Goal: Check status: Check status

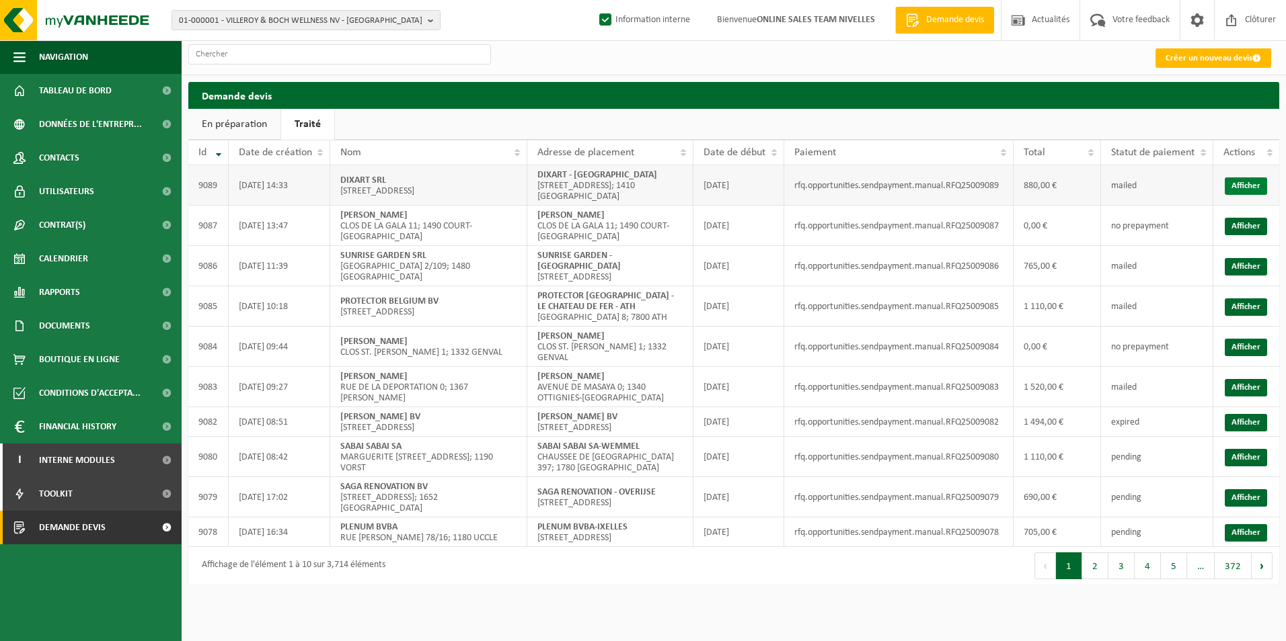
click at [1253, 179] on link "Afficher" at bounding box center [1245, 185] width 42 height 17
click at [1240, 185] on link "Afficher" at bounding box center [1245, 185] width 42 height 17
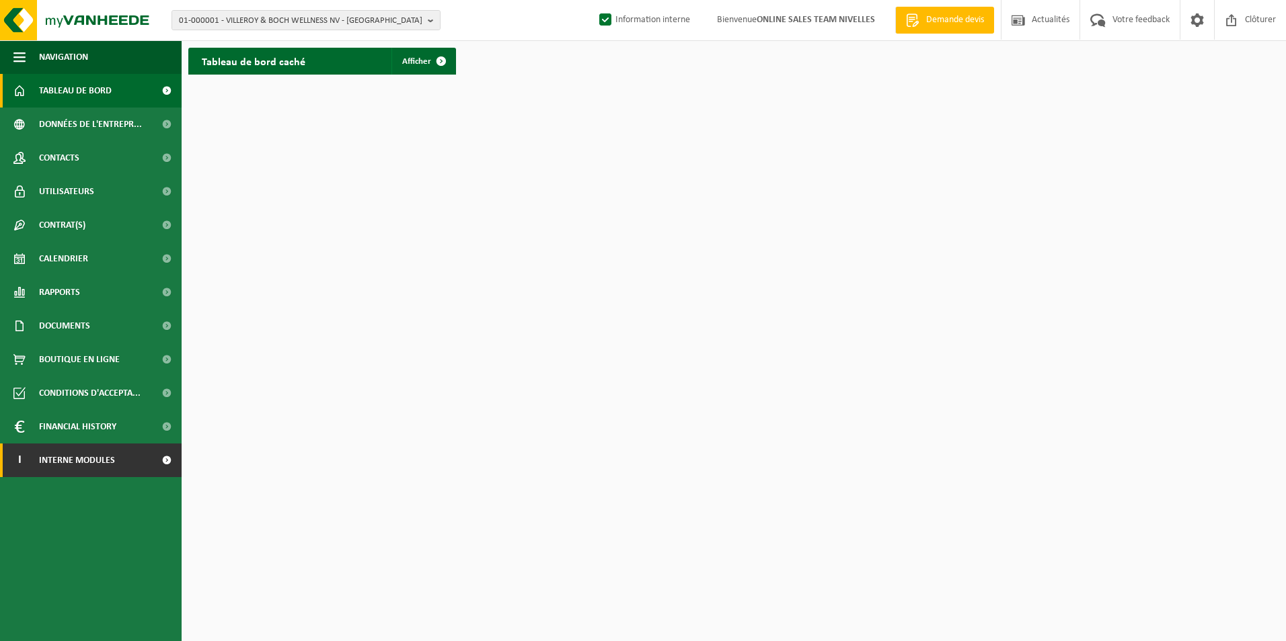
click at [76, 461] on span "Interne modules" at bounding box center [77, 461] width 76 height 34
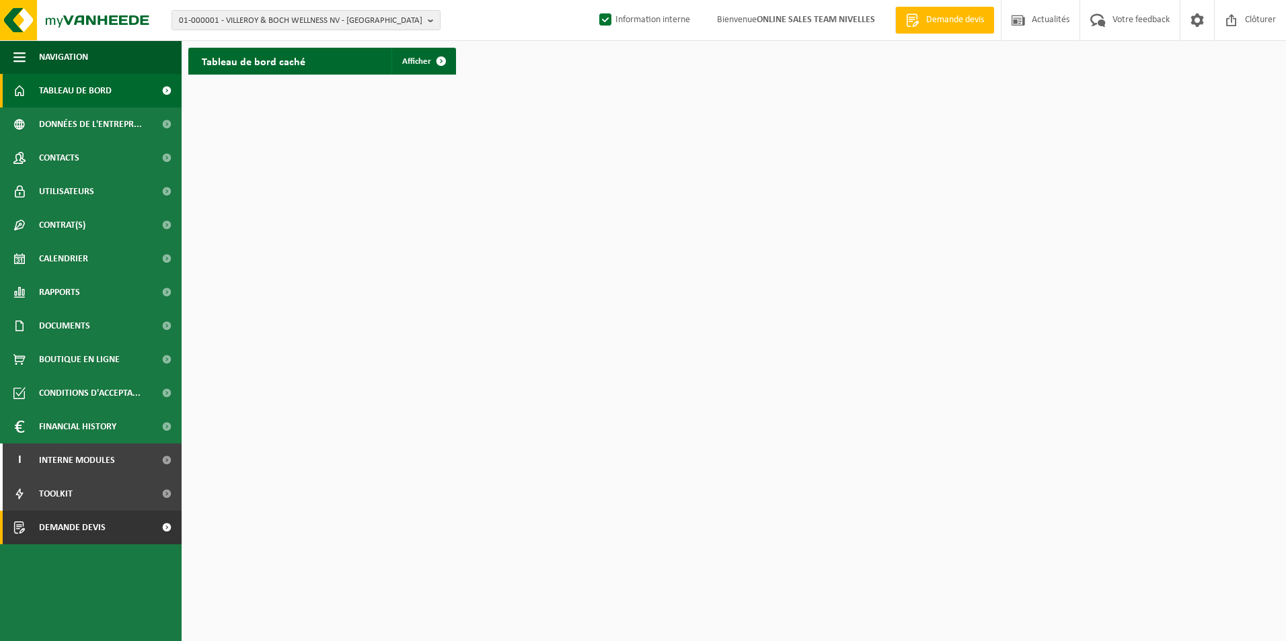
click at [79, 522] on span "Demande devis" at bounding box center [72, 528] width 67 height 34
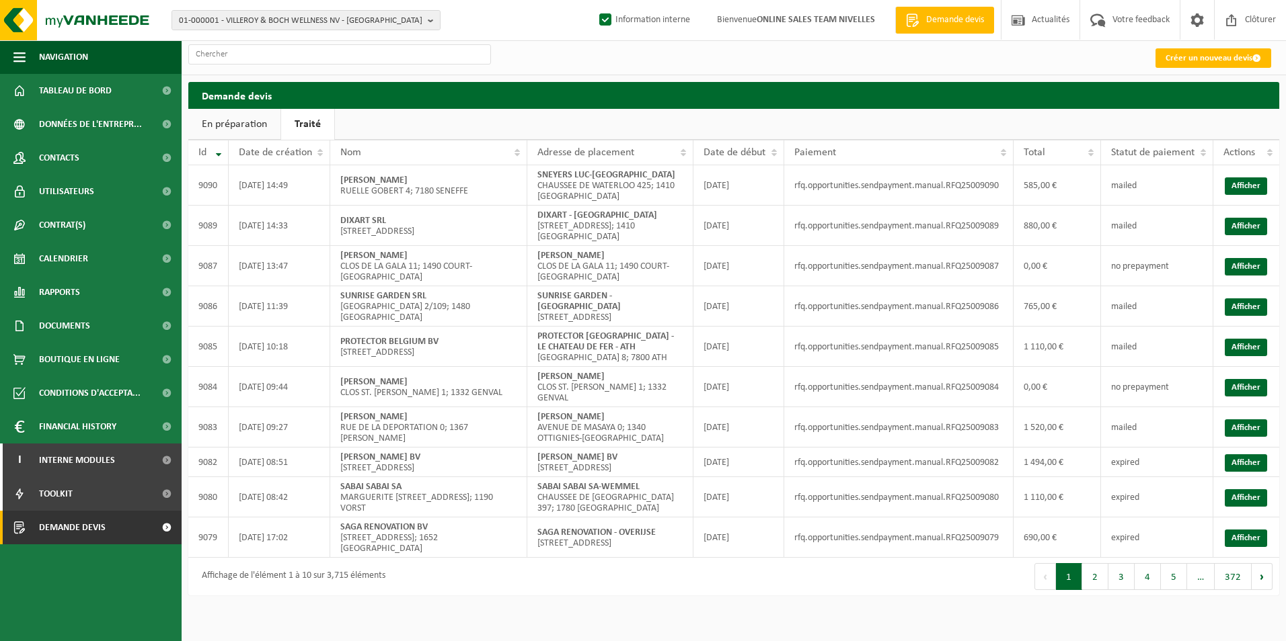
click at [255, 40] on div "01-000001 - VILLEROY & BOCH WELLNESS NV - ROESELARE 01-000001 - VILLEROY & BOCH…" at bounding box center [643, 20] width 1286 height 41
click at [239, 49] on input "text" at bounding box center [339, 54] width 303 height 20
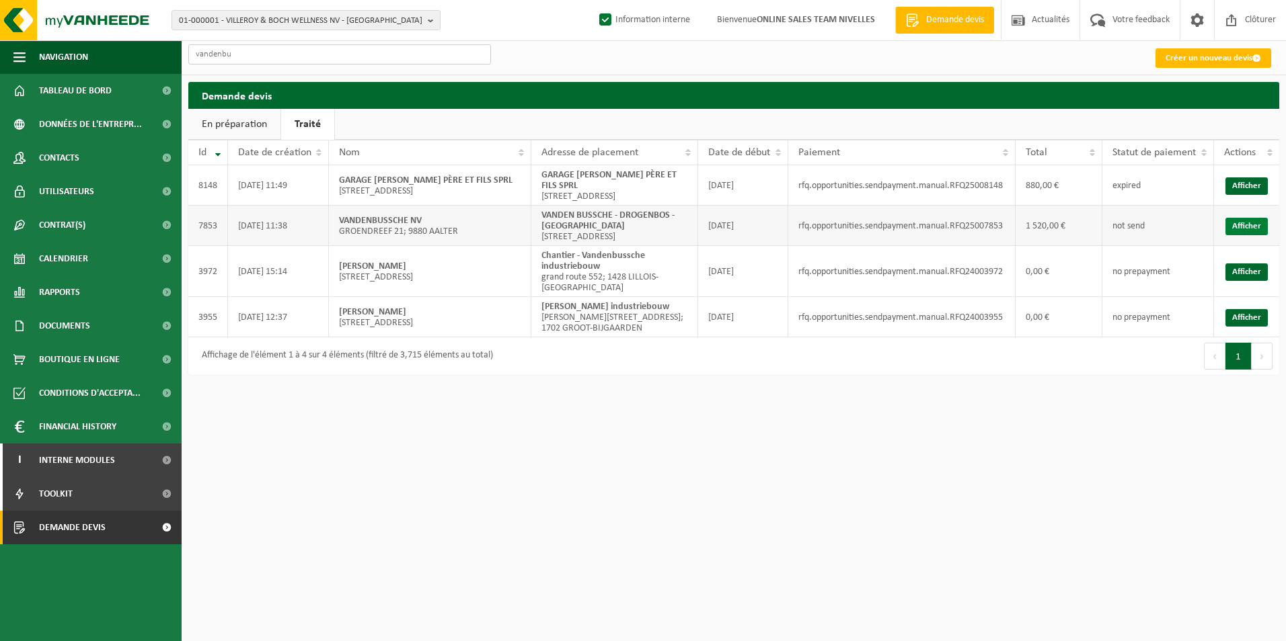
type input "vandenbu"
click at [1238, 235] on link "Afficher" at bounding box center [1246, 226] width 42 height 17
